Goal: Leave review/rating: Leave review/rating

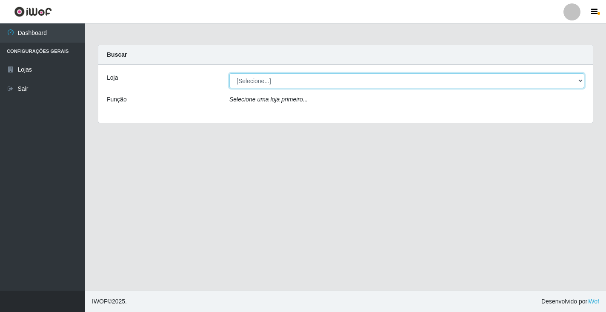
click at [582, 82] on select "[Selecione...] Atacado Vem - [STREET_ADDRESS]" at bounding box center [407, 80] width 355 height 15
select select "455"
click at [230, 73] on select "[Selecione...] Atacado Vem - [STREET_ADDRESS]" at bounding box center [407, 80] width 355 height 15
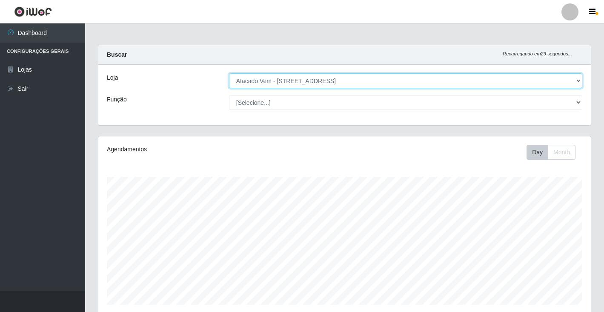
scroll to position [177, 493]
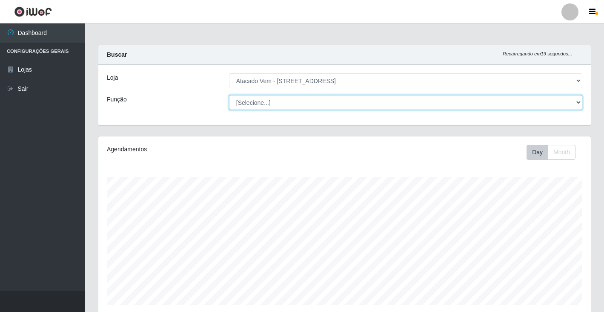
click at [578, 106] on select "[Selecione...] Carregador e Descarregador de Caminhão Carregador e Descarregado…" at bounding box center [405, 102] width 353 height 15
select select "24"
click at [229, 95] on select "[Selecione...] Carregador e Descarregador de Caminhão Carregador e Descarregado…" at bounding box center [405, 102] width 353 height 15
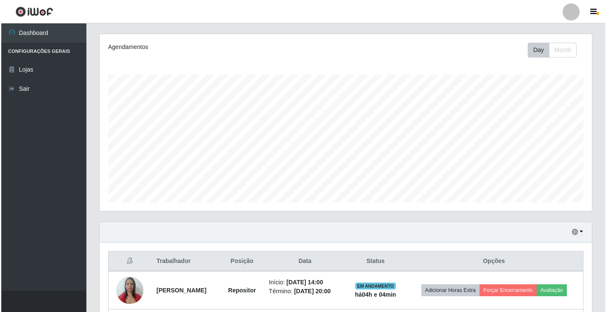
scroll to position [178, 0]
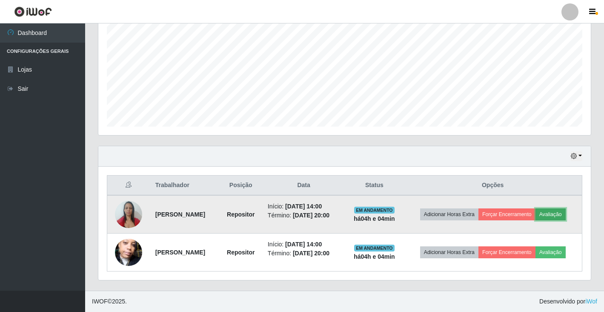
click at [566, 215] on button "Avaliação" at bounding box center [551, 214] width 30 height 12
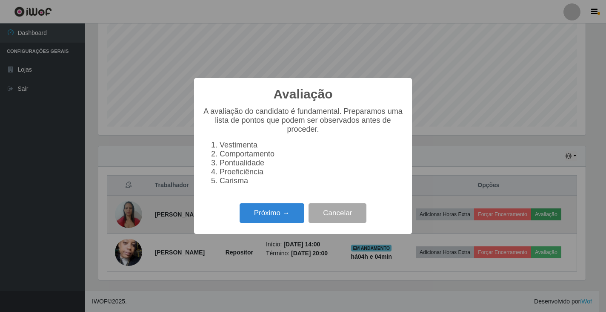
scroll to position [177, 488]
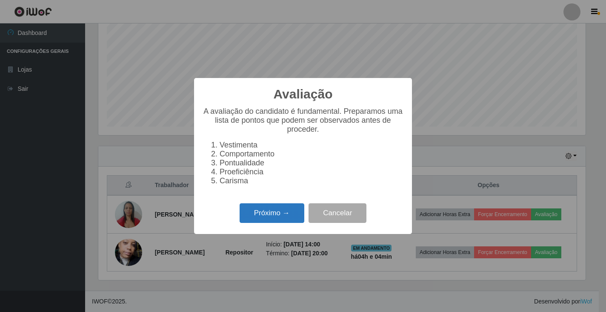
click at [281, 215] on button "Próximo →" at bounding box center [272, 213] width 65 height 20
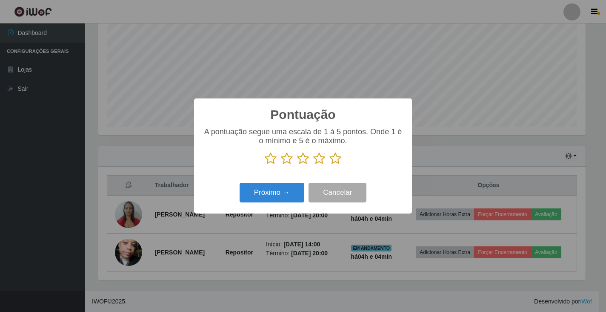
click at [333, 159] on icon at bounding box center [336, 158] width 12 height 13
click at [330, 165] on input "radio" at bounding box center [330, 165] width 0 height 0
click at [287, 196] on button "Próximo →" at bounding box center [272, 193] width 65 height 20
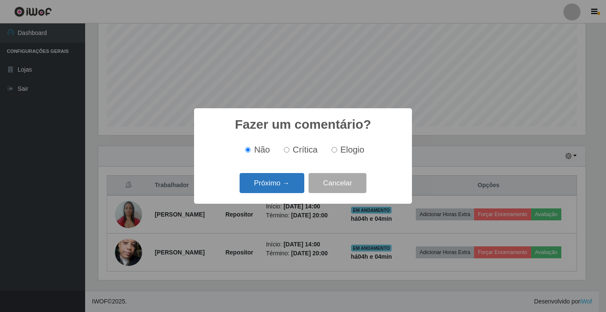
click at [276, 183] on button "Próximo →" at bounding box center [272, 183] width 65 height 20
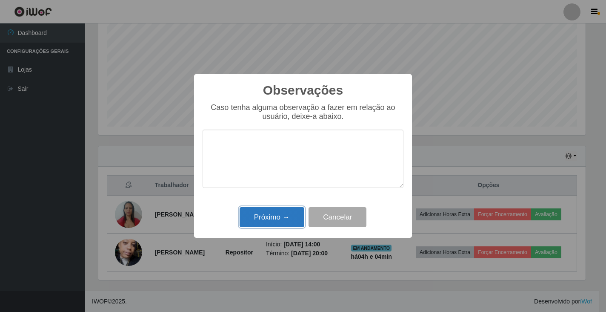
click at [284, 223] on button "Próximo →" at bounding box center [272, 217] width 65 height 20
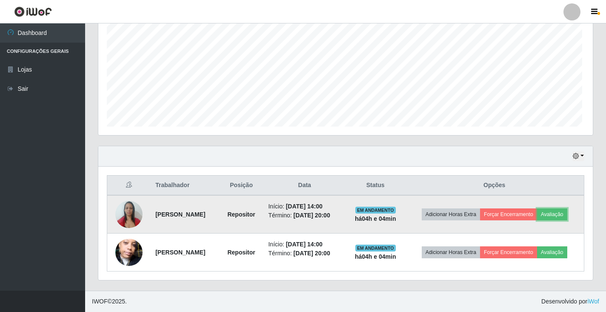
scroll to position [177, 493]
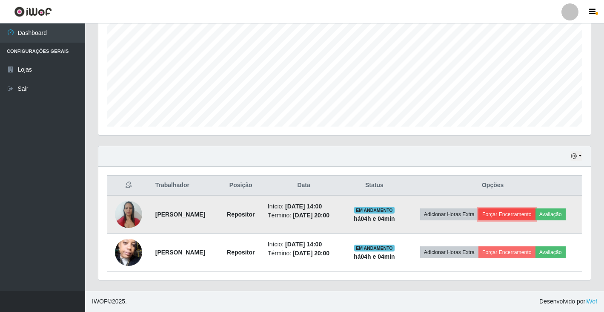
click at [527, 216] on button "Forçar Encerramento" at bounding box center [507, 214] width 57 height 12
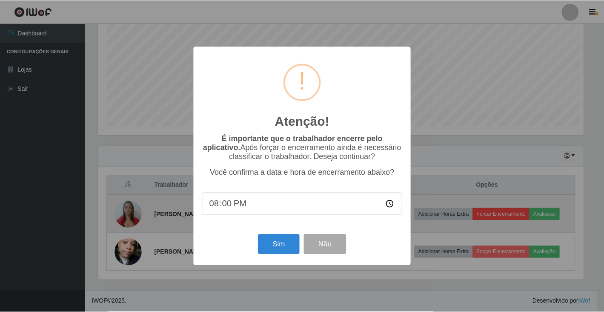
scroll to position [177, 488]
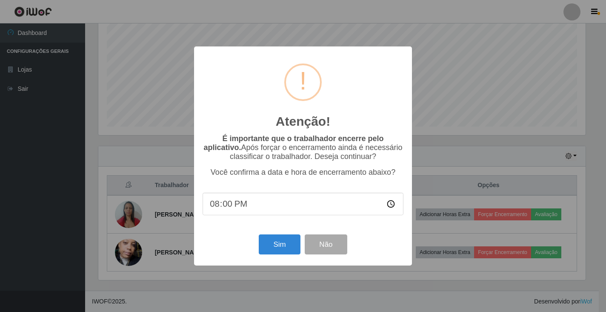
click at [239, 210] on input "20:00" at bounding box center [303, 203] width 201 height 23
click at [239, 207] on input "20:00" at bounding box center [303, 203] width 201 height 23
type input "18:04"
click at [291, 247] on button "Sim" at bounding box center [279, 244] width 41 height 20
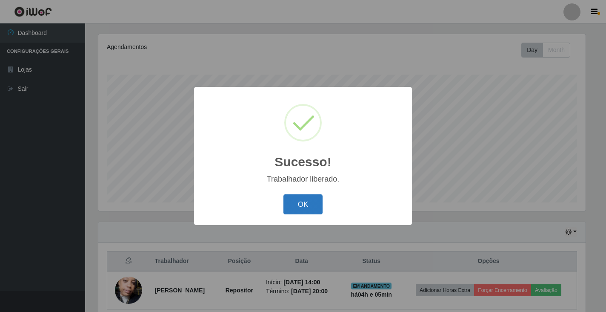
click at [305, 210] on button "OK" at bounding box center [304, 204] width 40 height 20
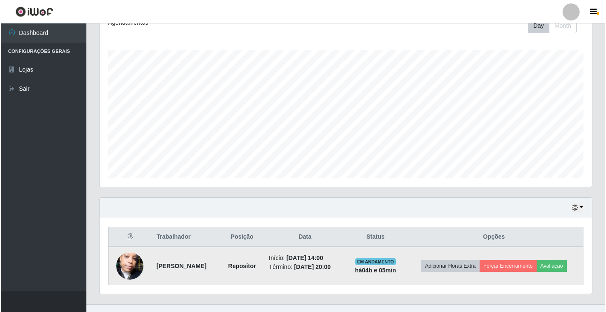
scroll to position [140, 0]
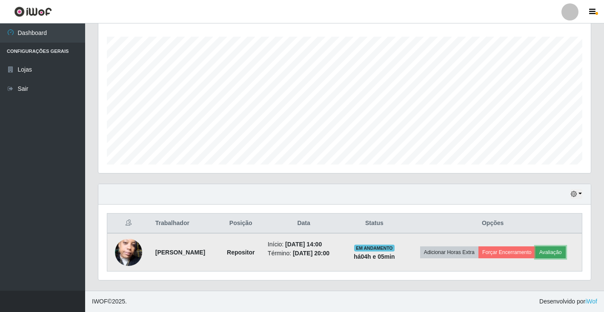
click at [558, 253] on button "Avaliação" at bounding box center [551, 252] width 30 height 12
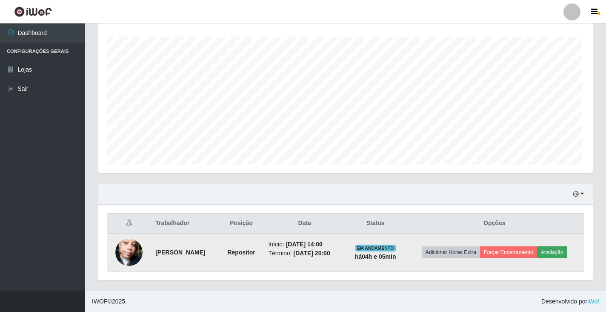
scroll to position [177, 488]
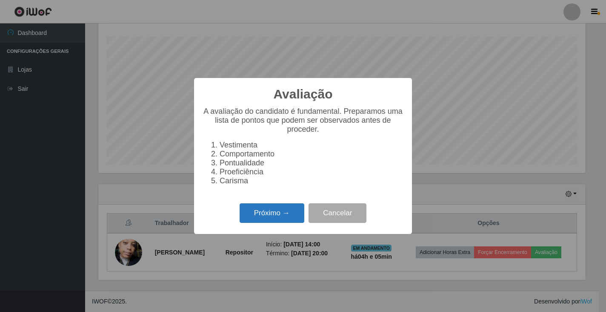
click at [267, 219] on button "Próximo →" at bounding box center [272, 213] width 65 height 20
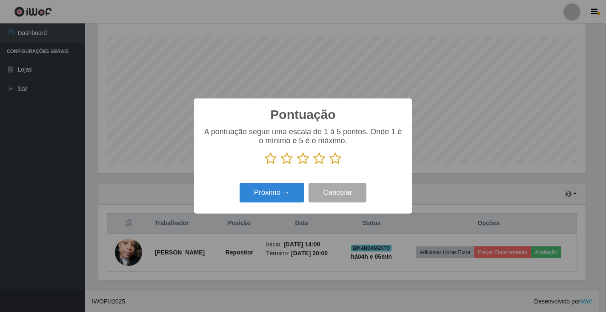
scroll to position [425649, 425338]
click at [299, 162] on icon at bounding box center [303, 158] width 12 height 13
click at [297, 165] on input "radio" at bounding box center [297, 165] width 0 height 0
click at [280, 198] on button "Próximo →" at bounding box center [272, 193] width 65 height 20
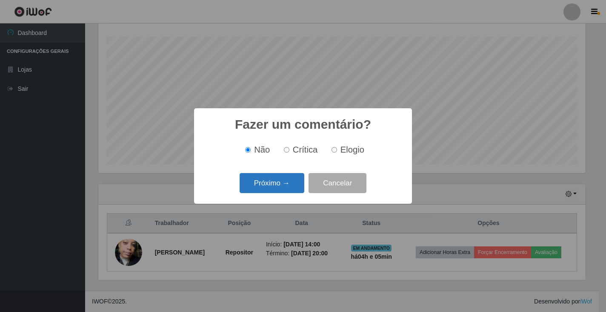
click at [286, 181] on button "Próximo →" at bounding box center [272, 183] width 65 height 20
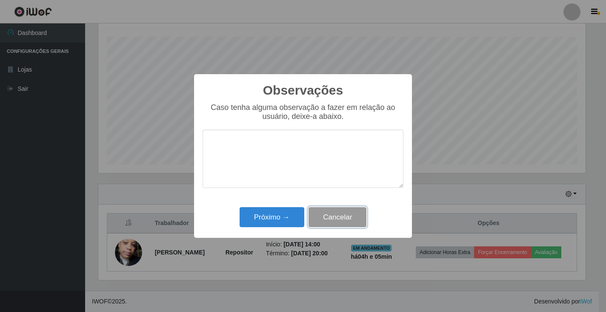
click at [337, 224] on button "Cancelar" at bounding box center [338, 217] width 58 height 20
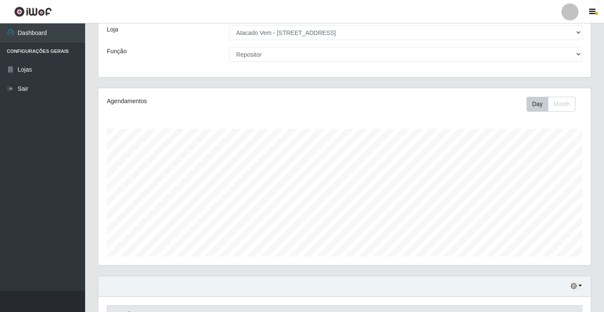
scroll to position [0, 0]
